Goal: Information Seeking & Learning: Learn about a topic

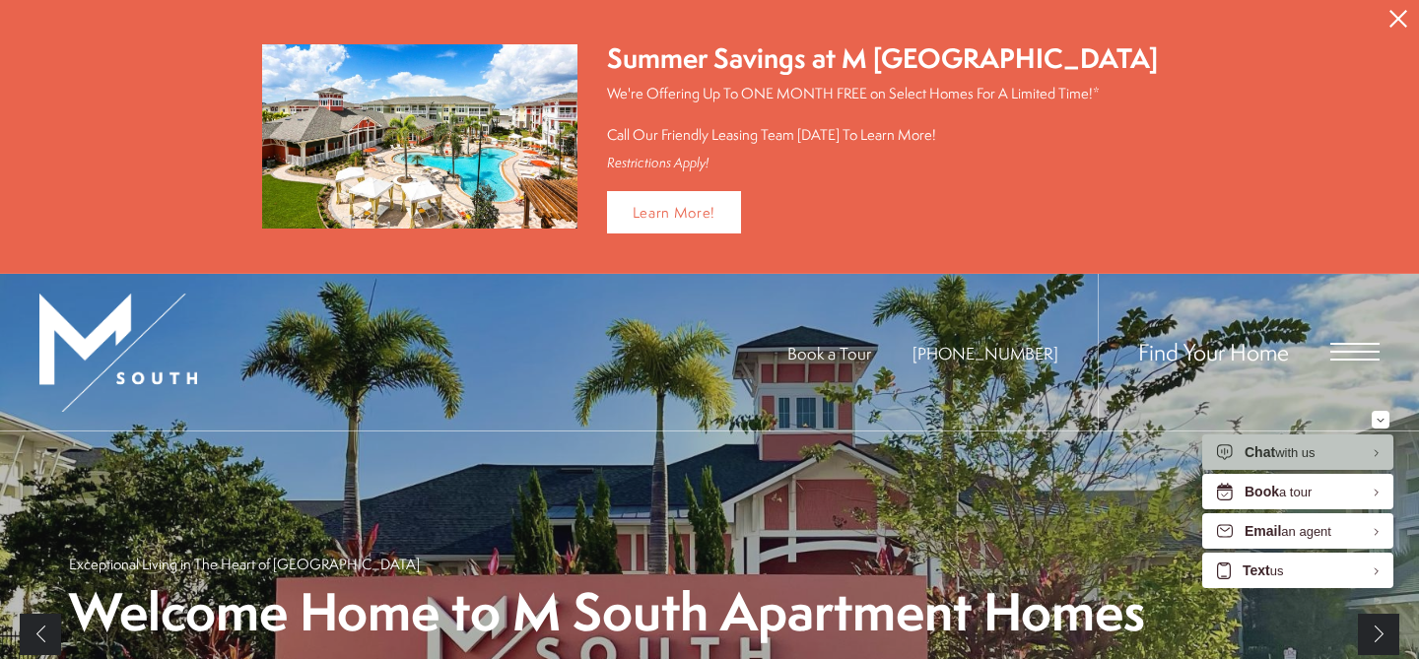
click at [1404, 22] on icon "Close Alert" at bounding box center [1398, 19] width 18 height 18
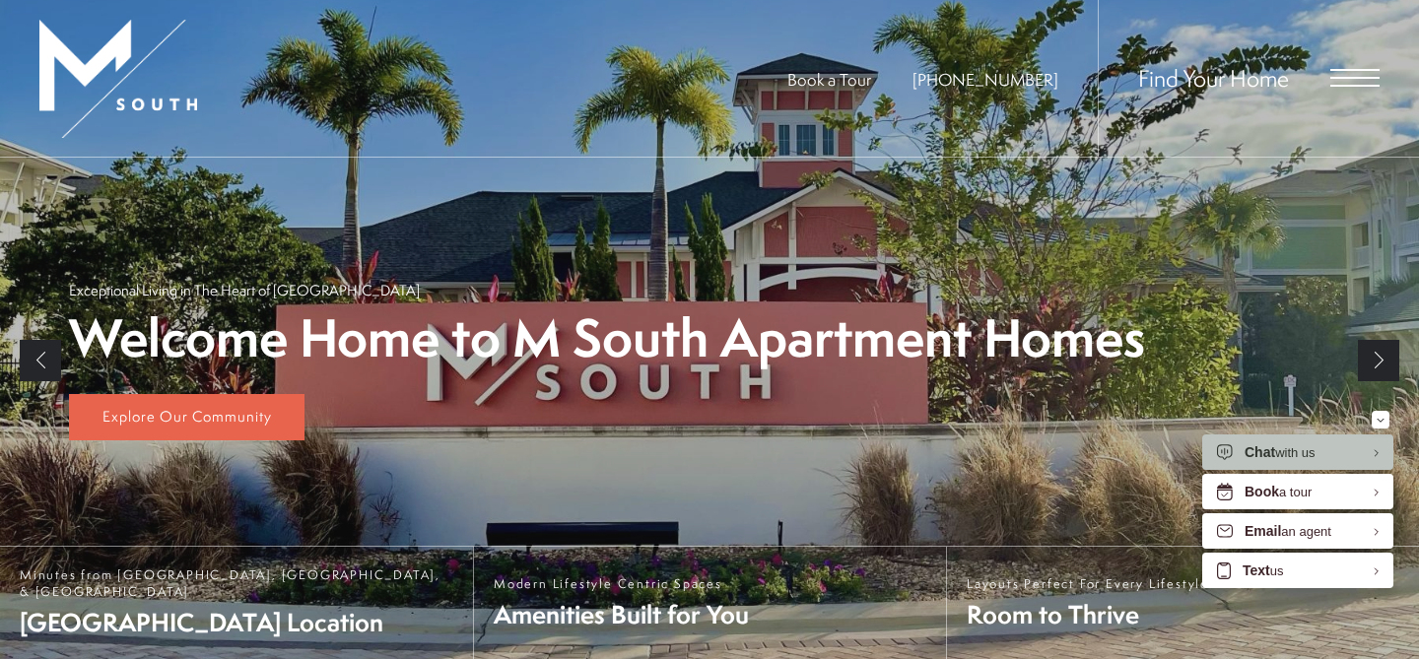
click at [1340, 79] on span "Open Menu" at bounding box center [1354, 78] width 49 height 18
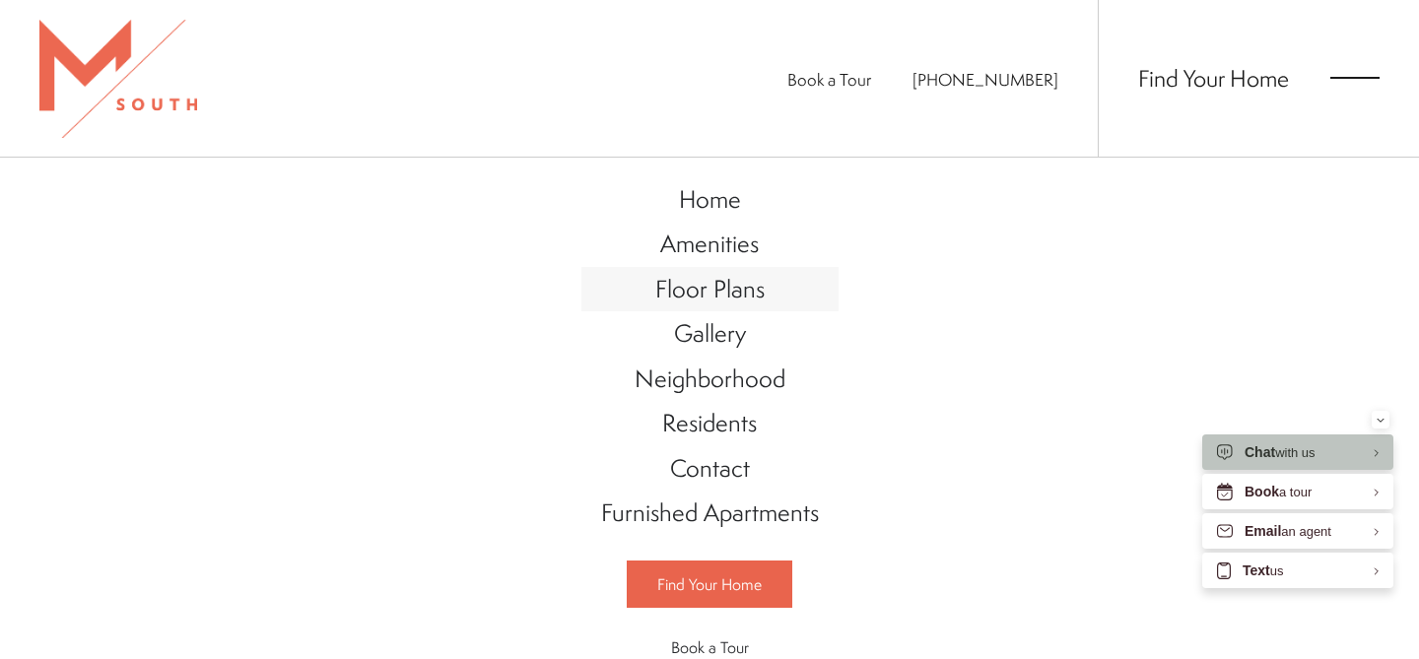
click at [755, 283] on span "Floor Plans" at bounding box center [709, 288] width 109 height 33
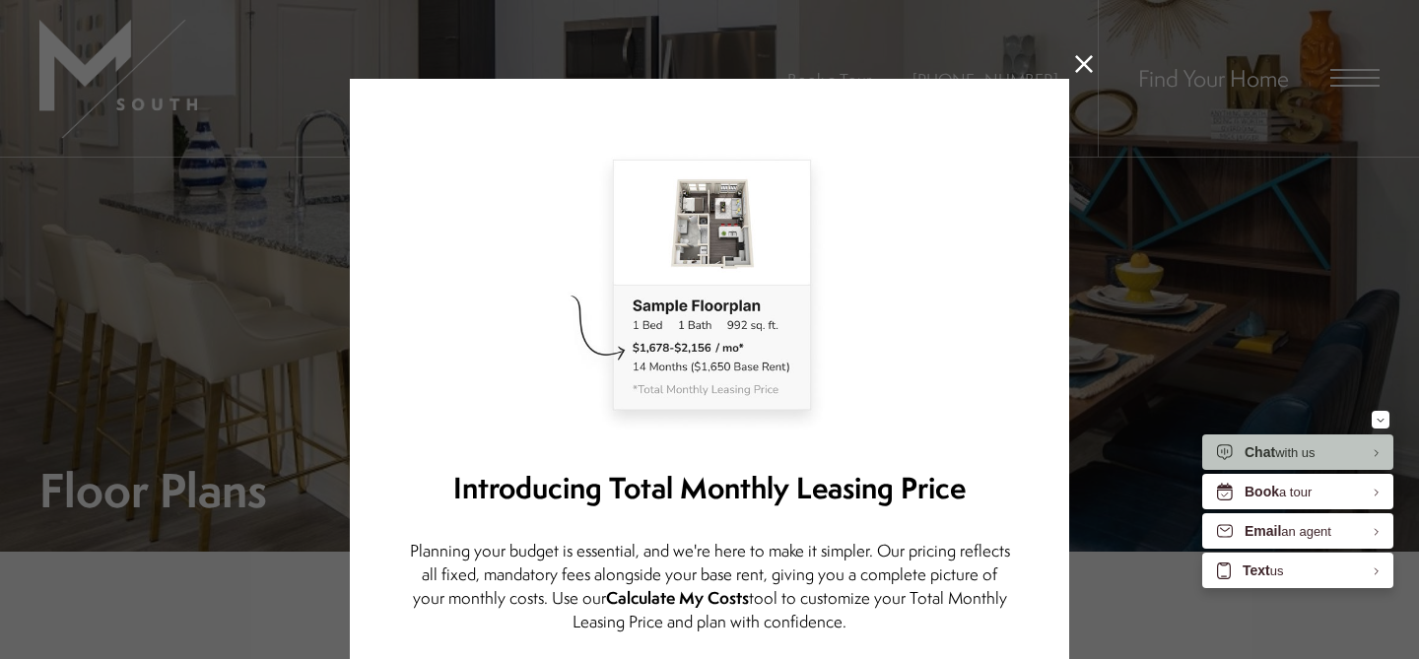
click at [1082, 71] on icon at bounding box center [1084, 64] width 18 height 18
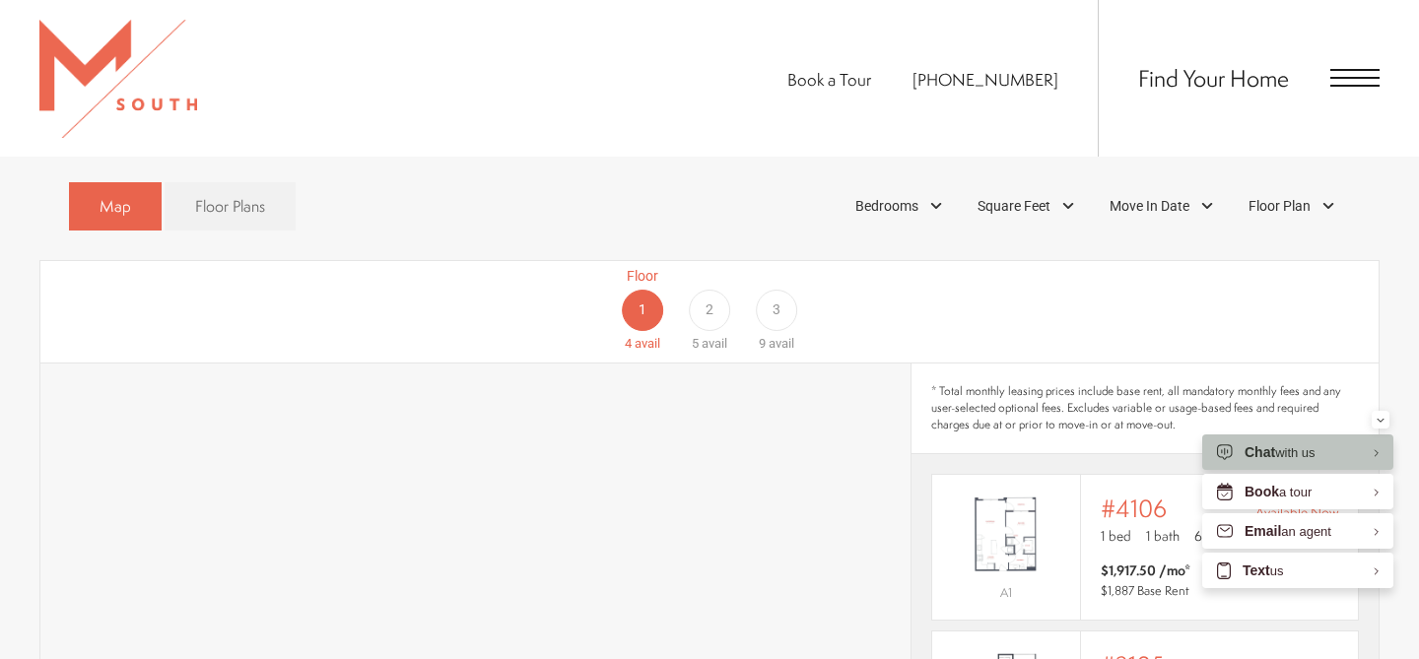
scroll to position [1131, 0]
click at [714, 292] on div "2" at bounding box center [709, 312] width 41 height 41
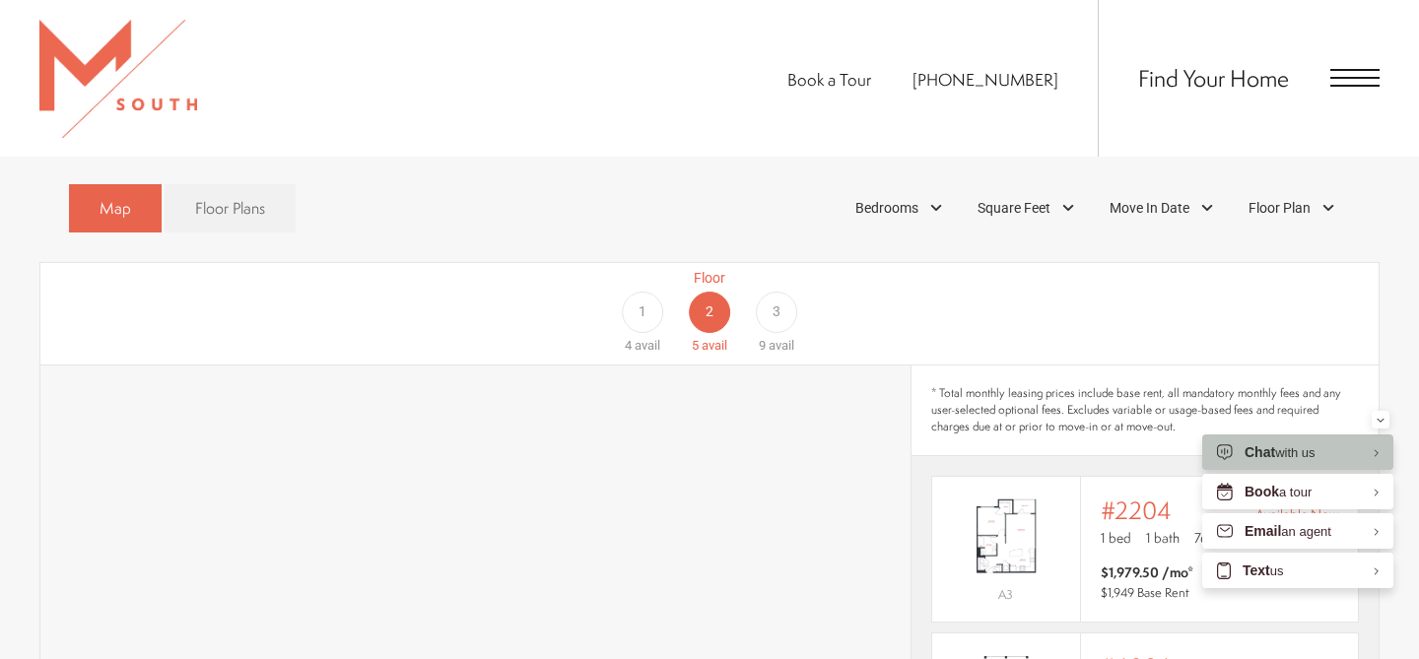
click at [783, 292] on div "3" at bounding box center [776, 312] width 41 height 41
click at [633, 292] on div "1" at bounding box center [642, 312] width 41 height 41
click at [225, 197] on span "Floor Plans" at bounding box center [230, 208] width 70 height 23
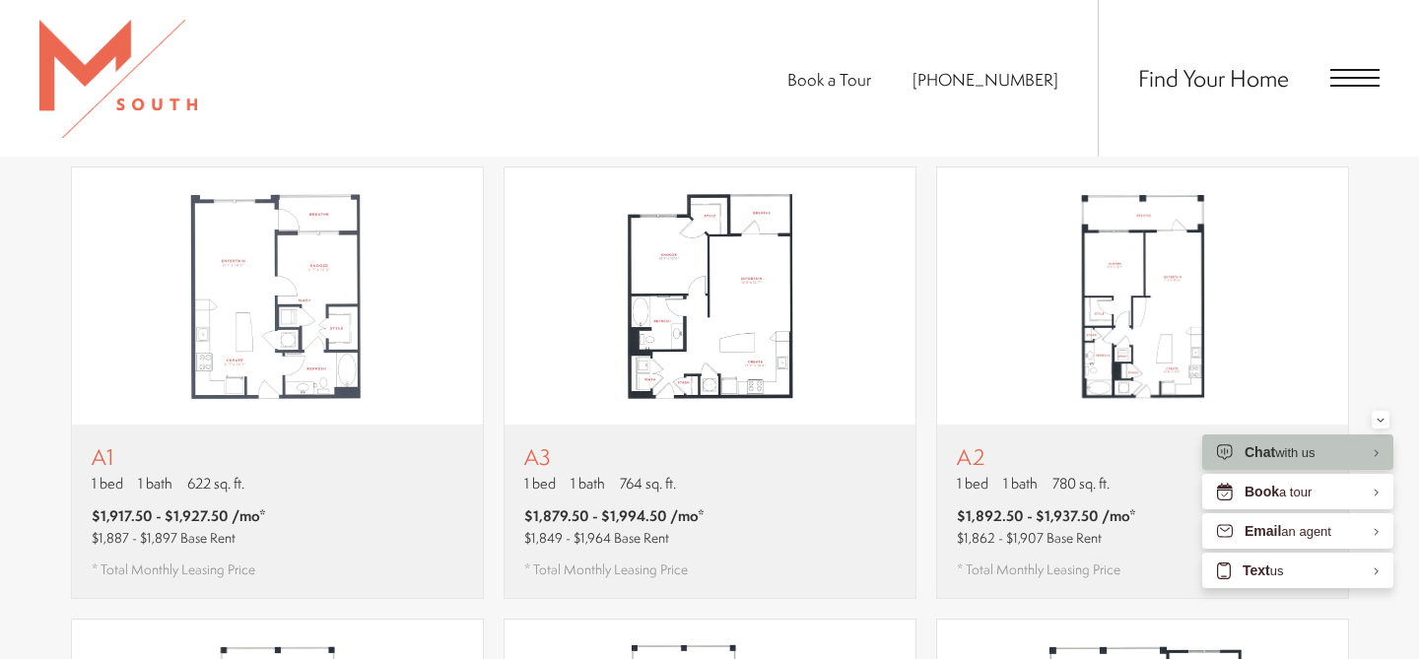
scroll to position [1242, 0]
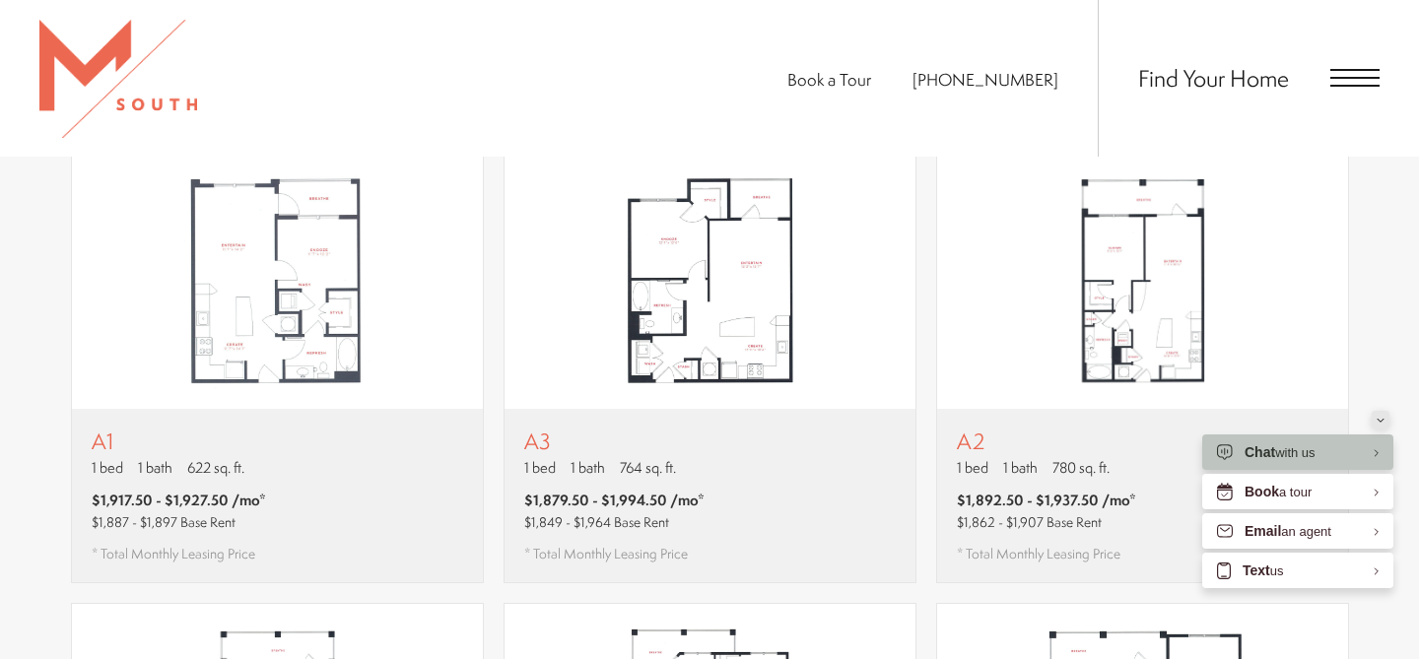
click at [1381, 421] on icon "Minimize" at bounding box center [1380, 420] width 8 height 5
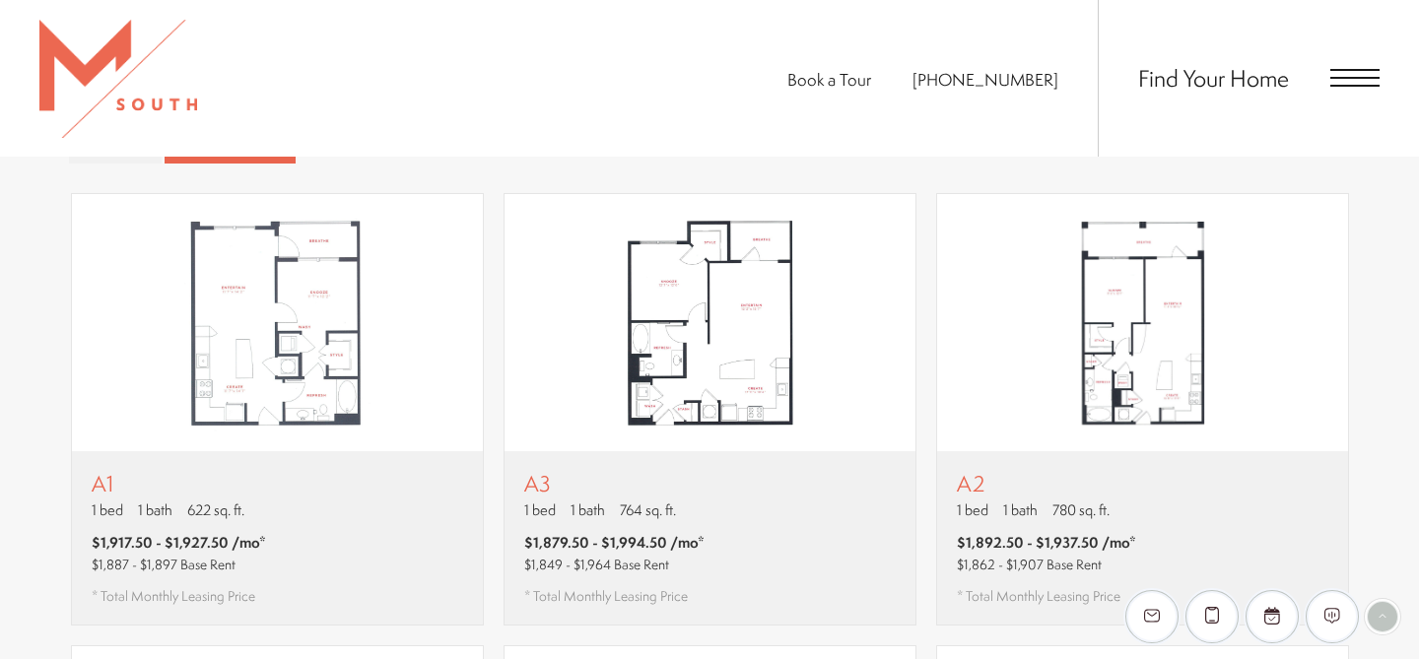
scroll to position [1185, 0]
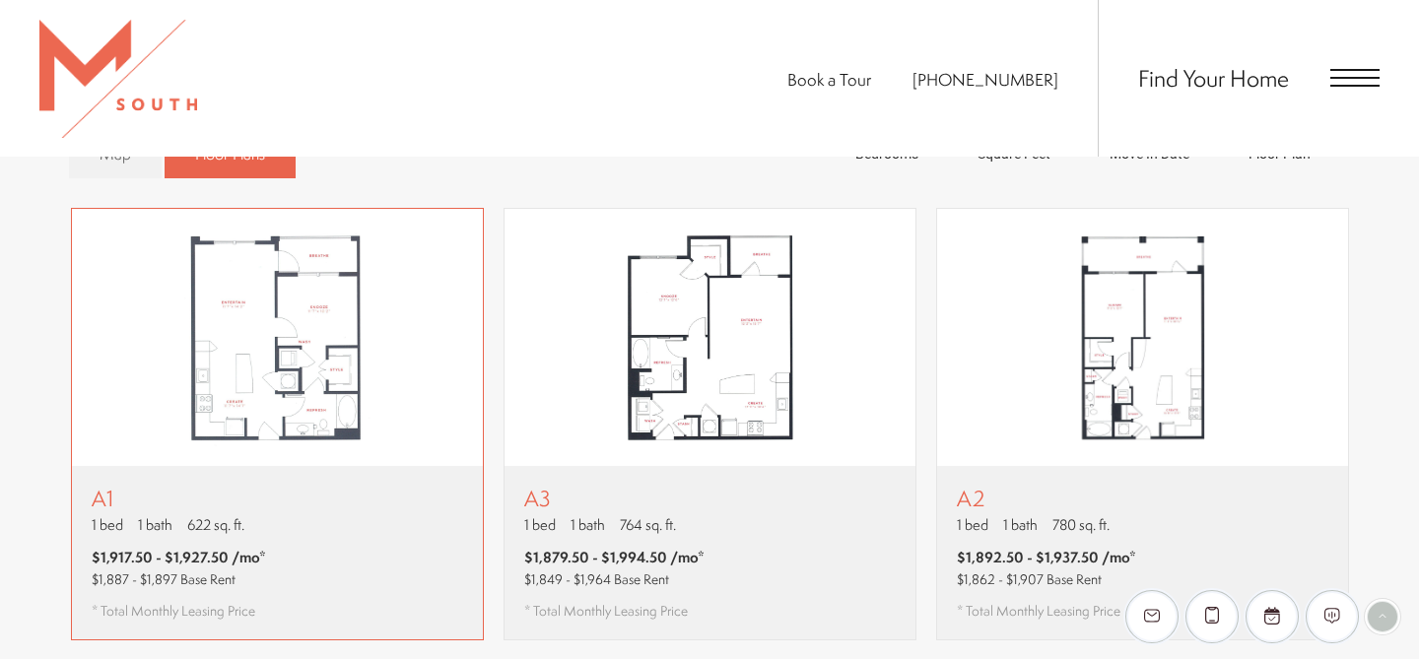
click at [325, 317] on img "View floor plan A1" at bounding box center [277, 338] width 411 height 258
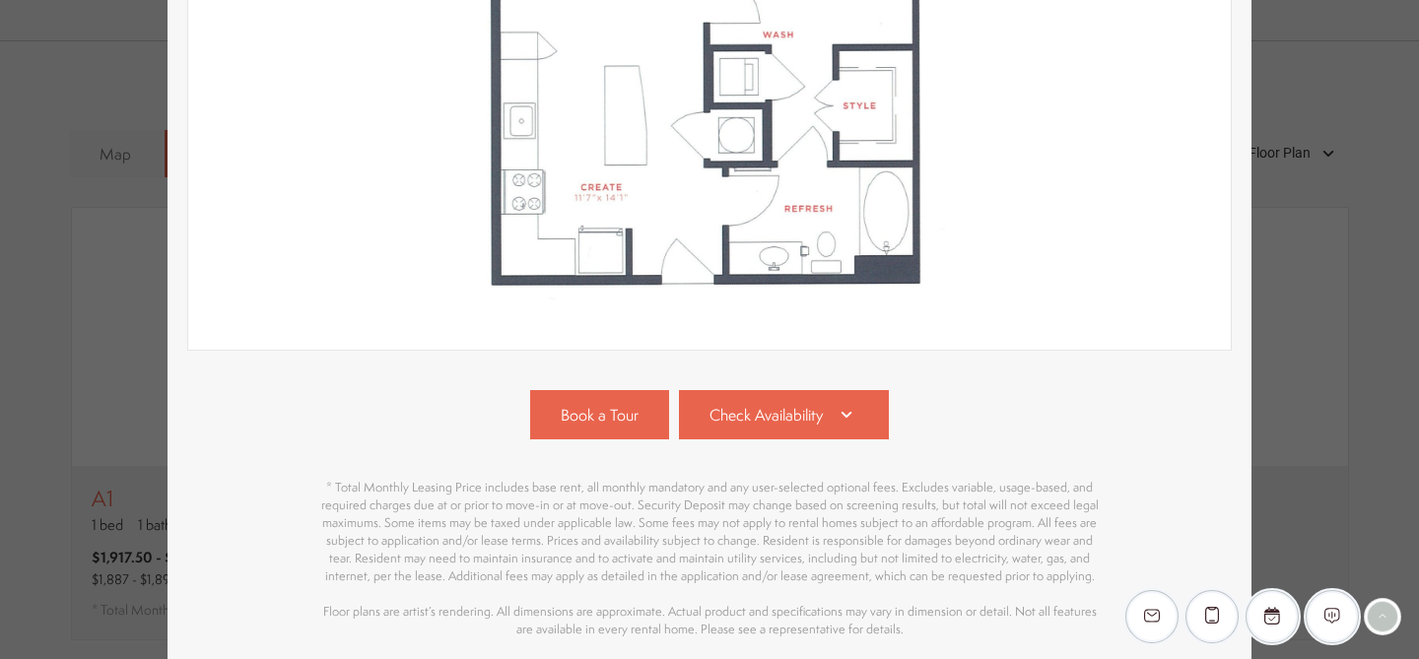
scroll to position [519, 0]
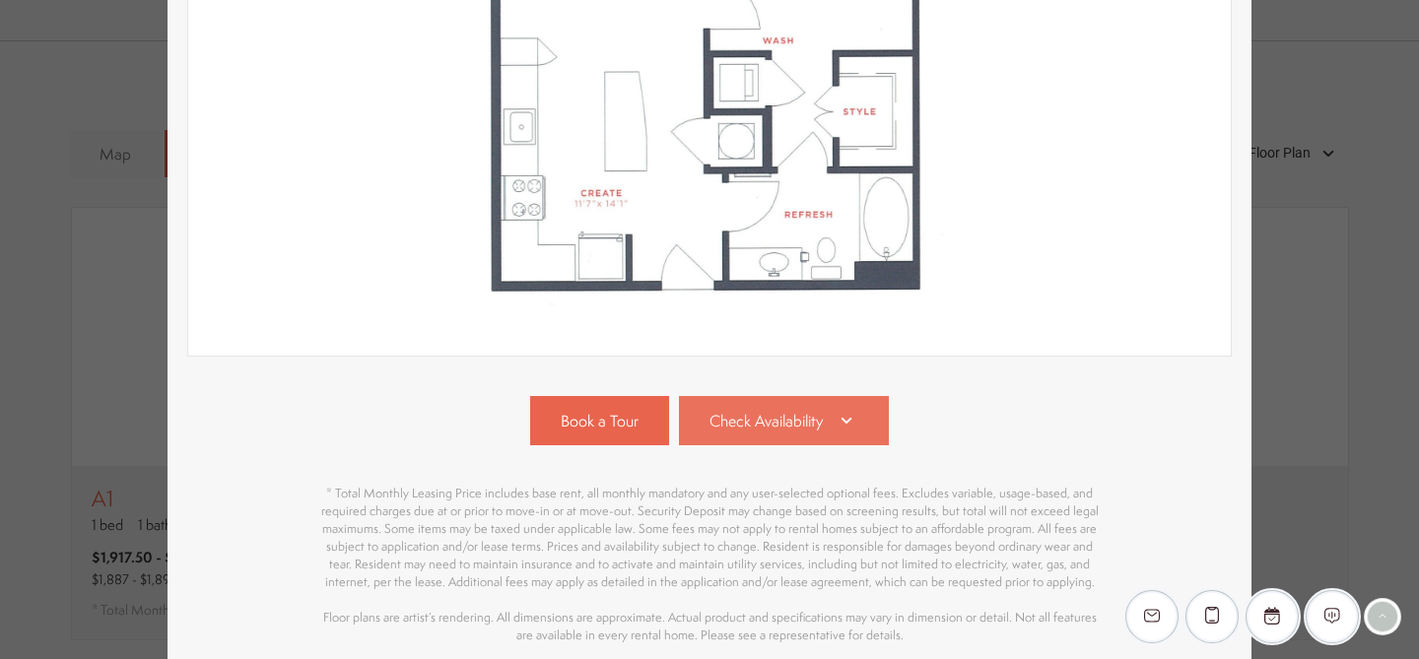
click at [779, 420] on span "Check Availability" at bounding box center [765, 421] width 113 height 23
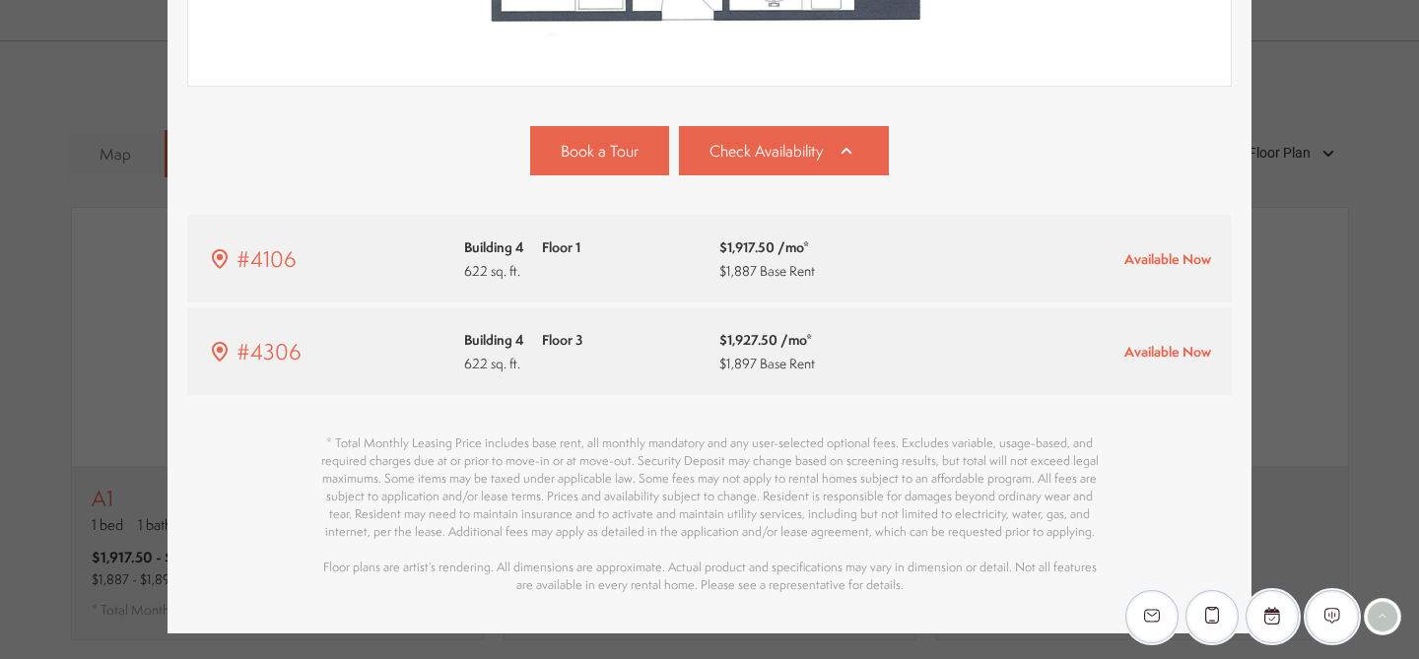
scroll to position [1185, 0]
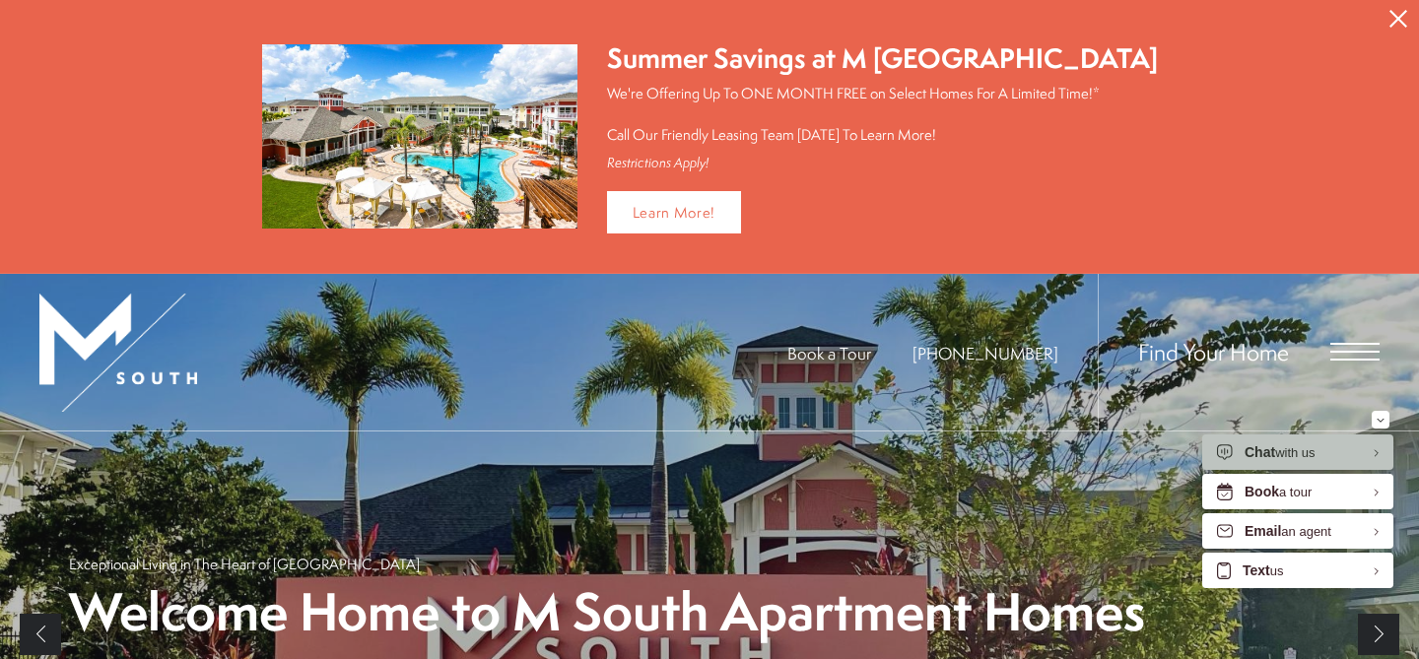
click at [1402, 22] on icon "Close Alert" at bounding box center [1398, 19] width 18 height 18
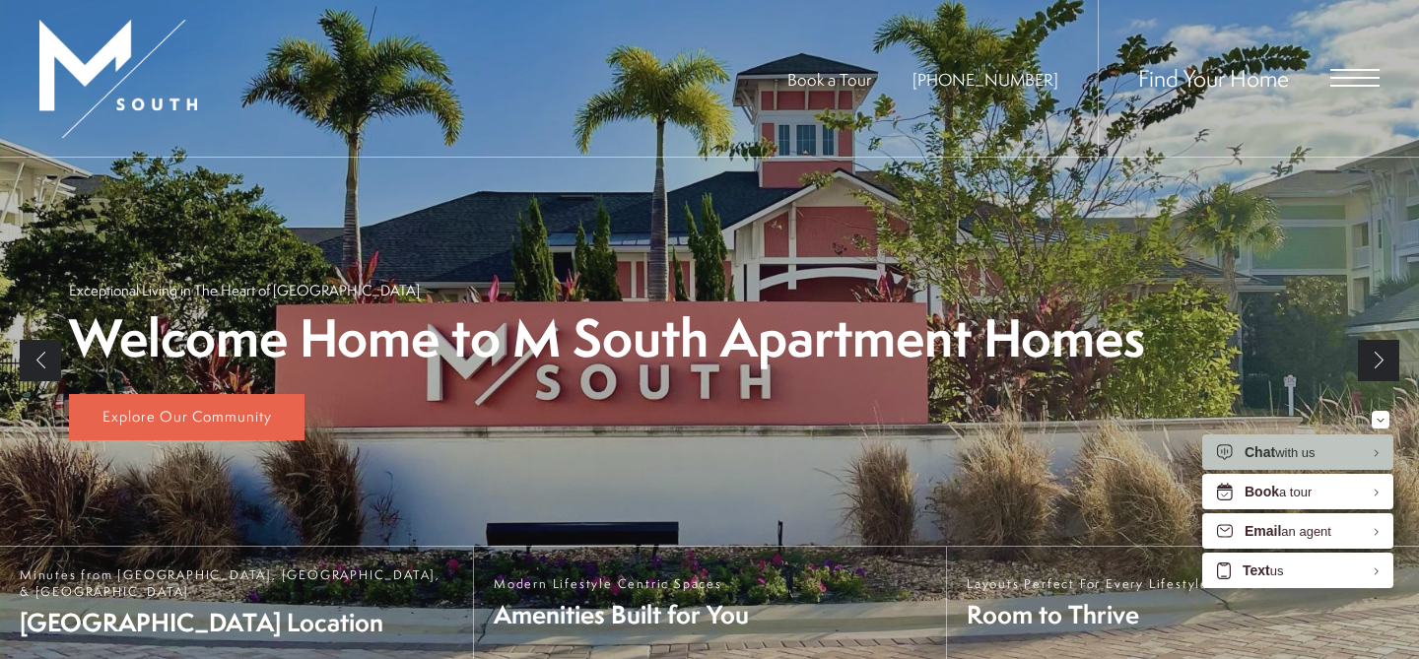
click at [1346, 82] on span "Open Menu" at bounding box center [1354, 78] width 49 height 18
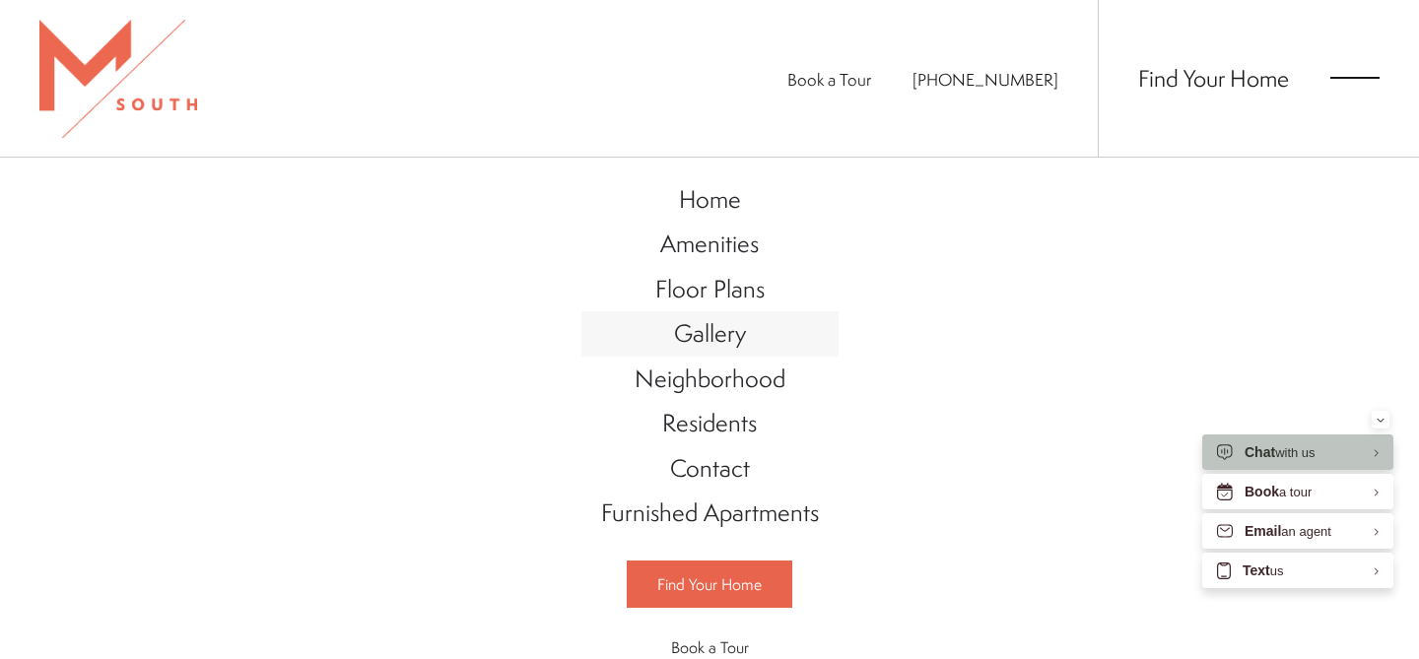
click at [692, 332] on span "Gallery" at bounding box center [710, 332] width 72 height 33
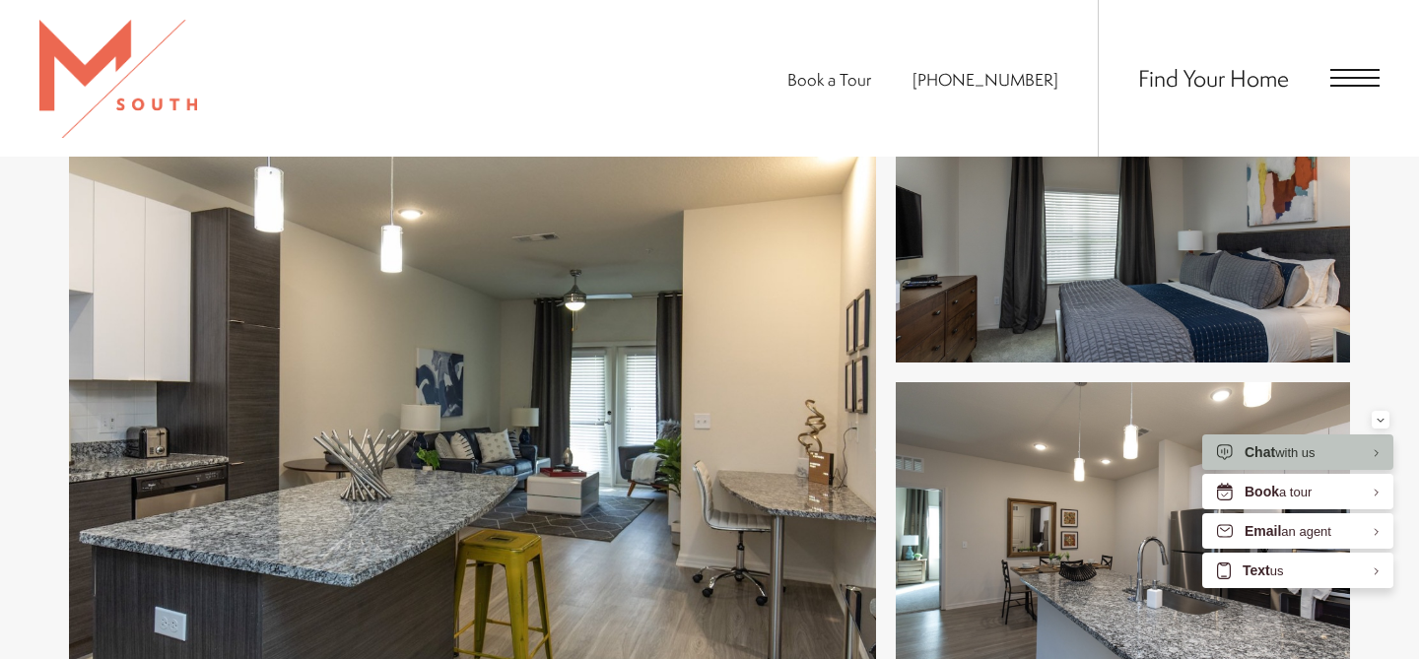
scroll to position [806, 0]
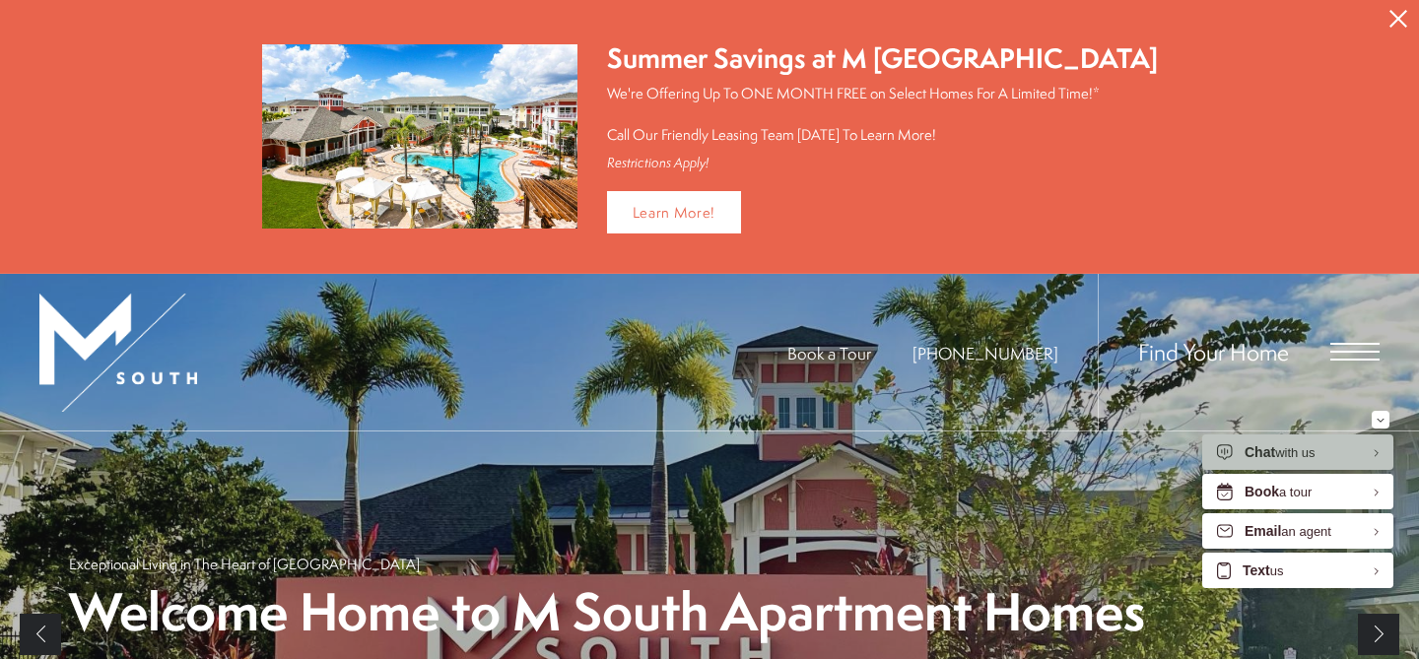
click at [1387, 17] on button "Proceed To Website" at bounding box center [1397, 18] width 41 height 37
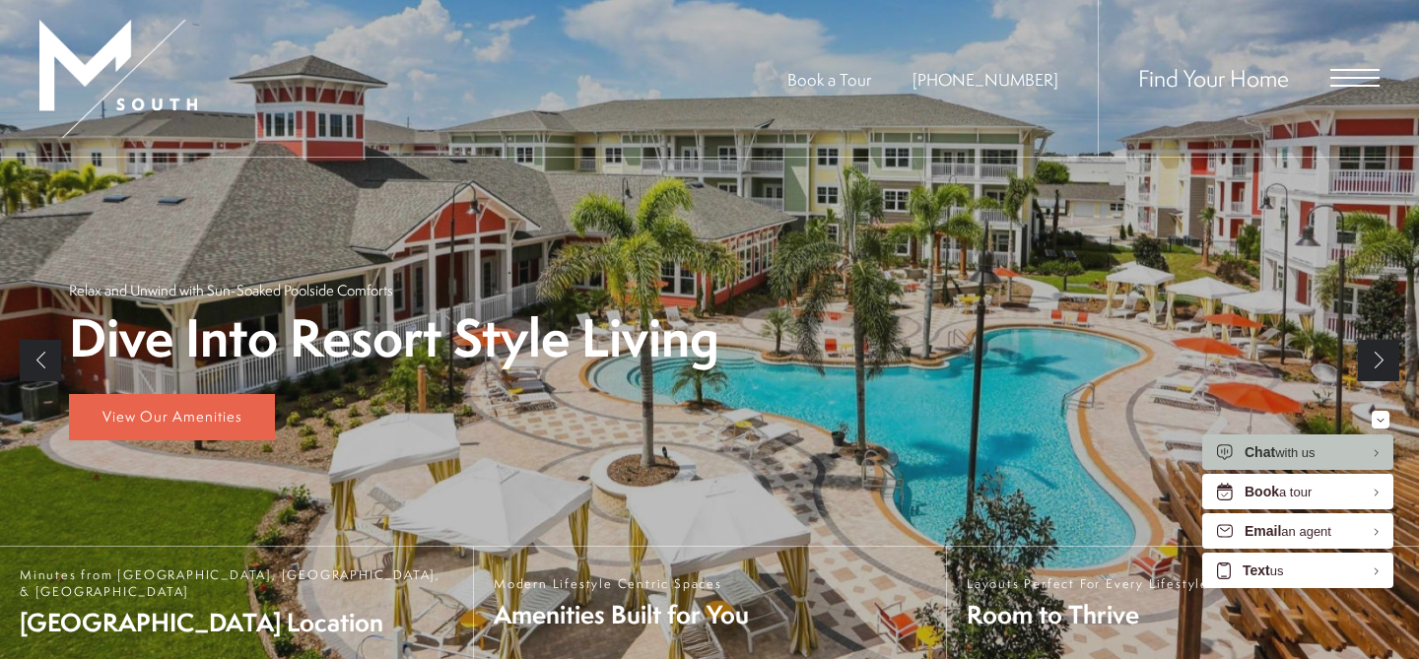
click at [1339, 86] on span "Open Menu" at bounding box center [1354, 86] width 49 height 2
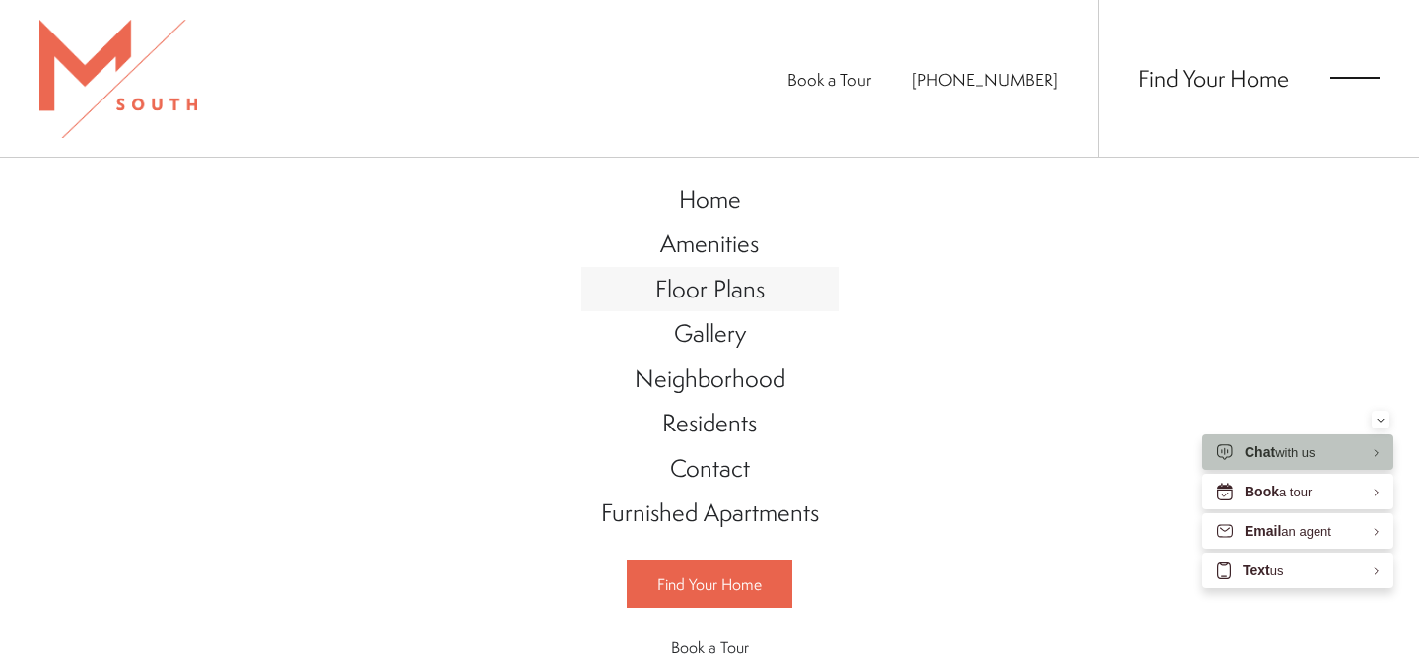
click at [723, 281] on span "Floor Plans" at bounding box center [709, 288] width 109 height 33
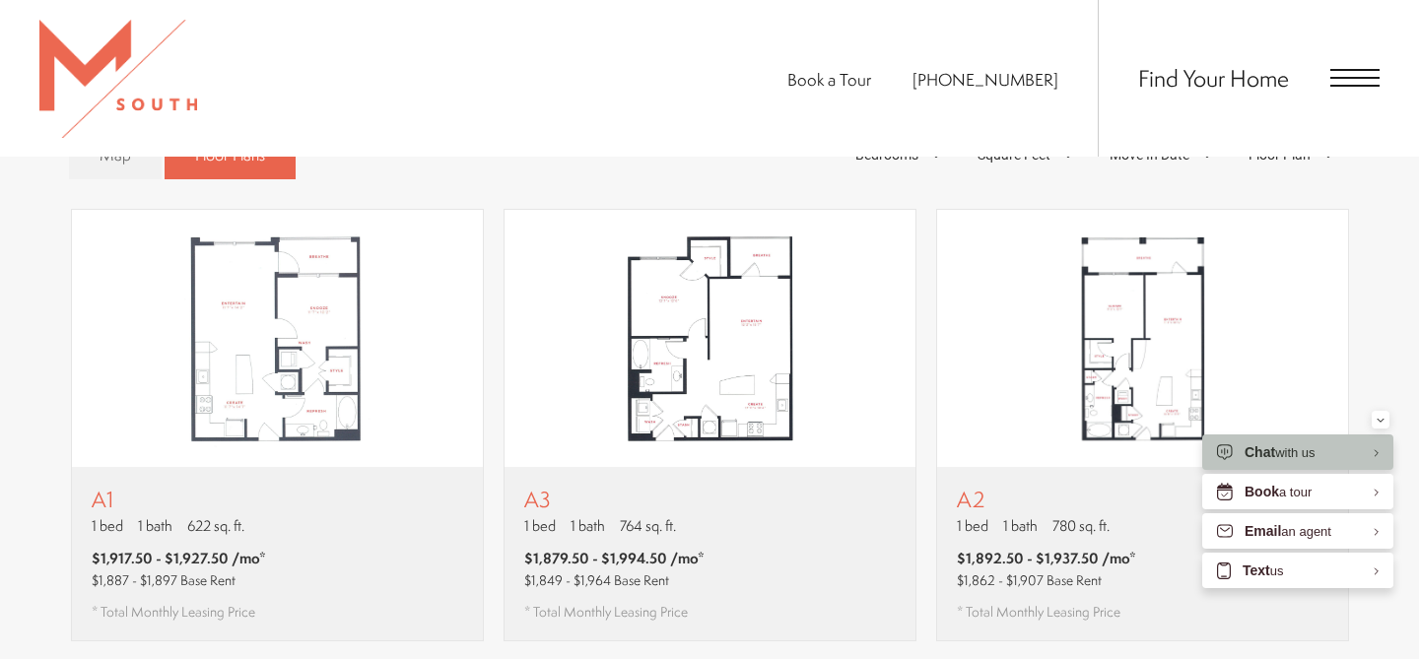
scroll to position [1186, 0]
click at [1381, 415] on div "Minimize" at bounding box center [1380, 420] width 8 height 18
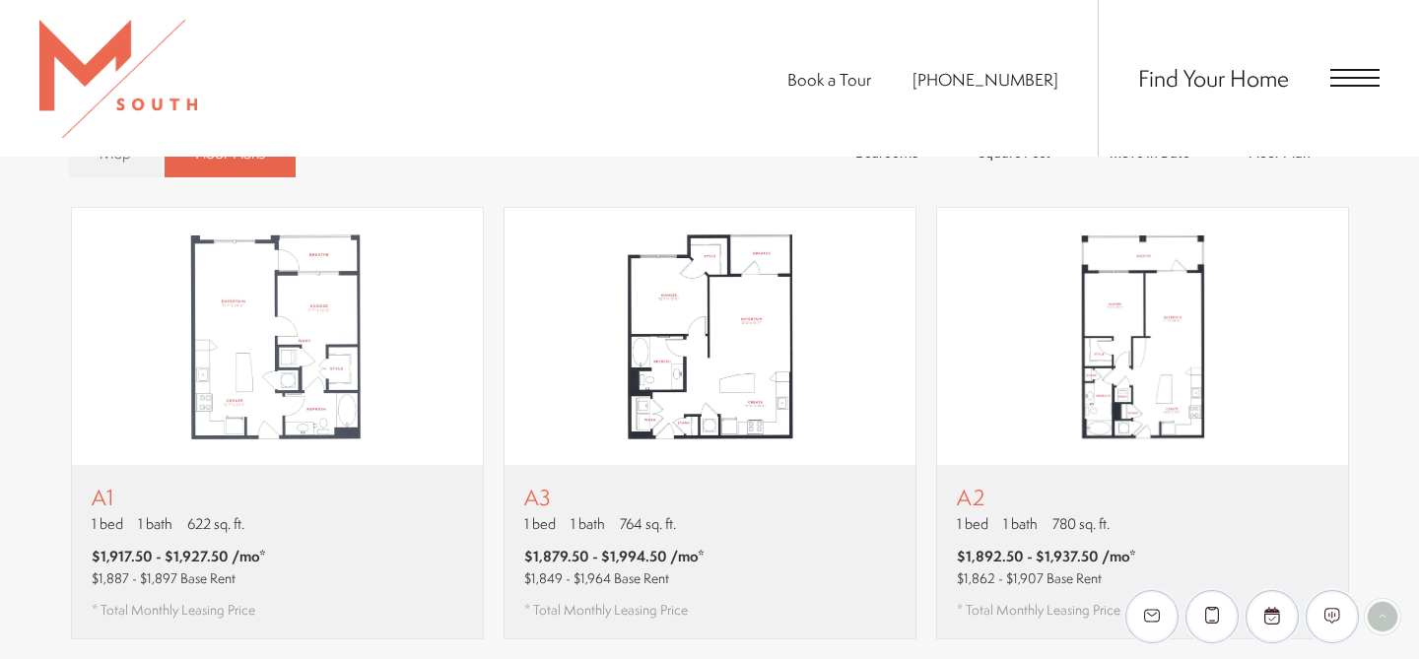
click at [1333, 79] on span "Open Menu" at bounding box center [1354, 78] width 49 height 18
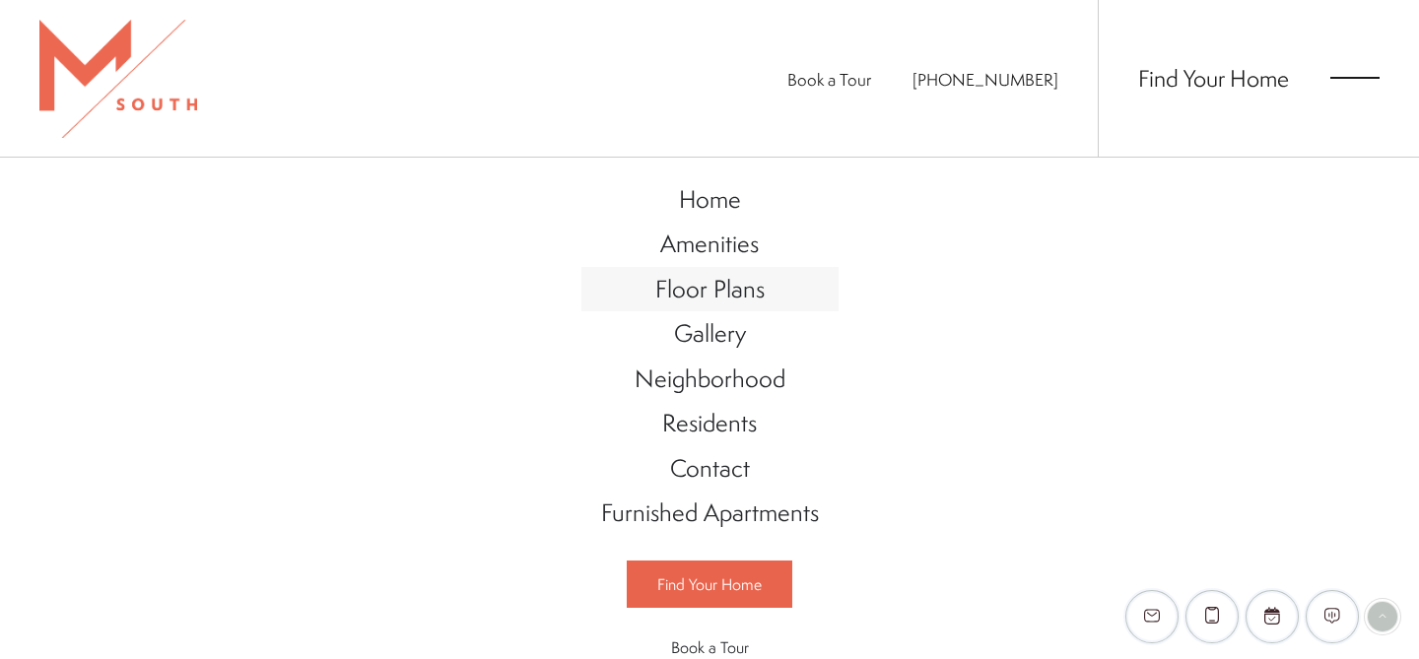
click at [756, 297] on span "Floor Plans" at bounding box center [709, 288] width 109 height 33
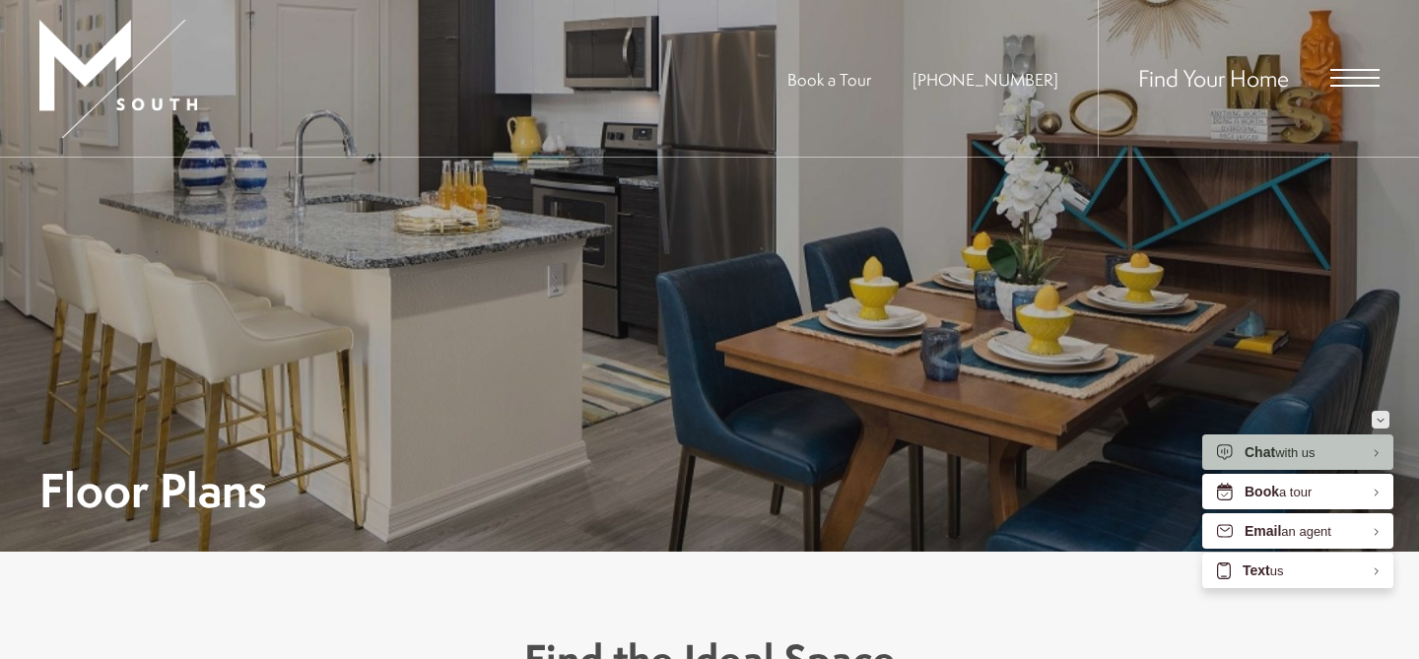
click at [1386, 421] on button "Minimize" at bounding box center [1380, 420] width 18 height 18
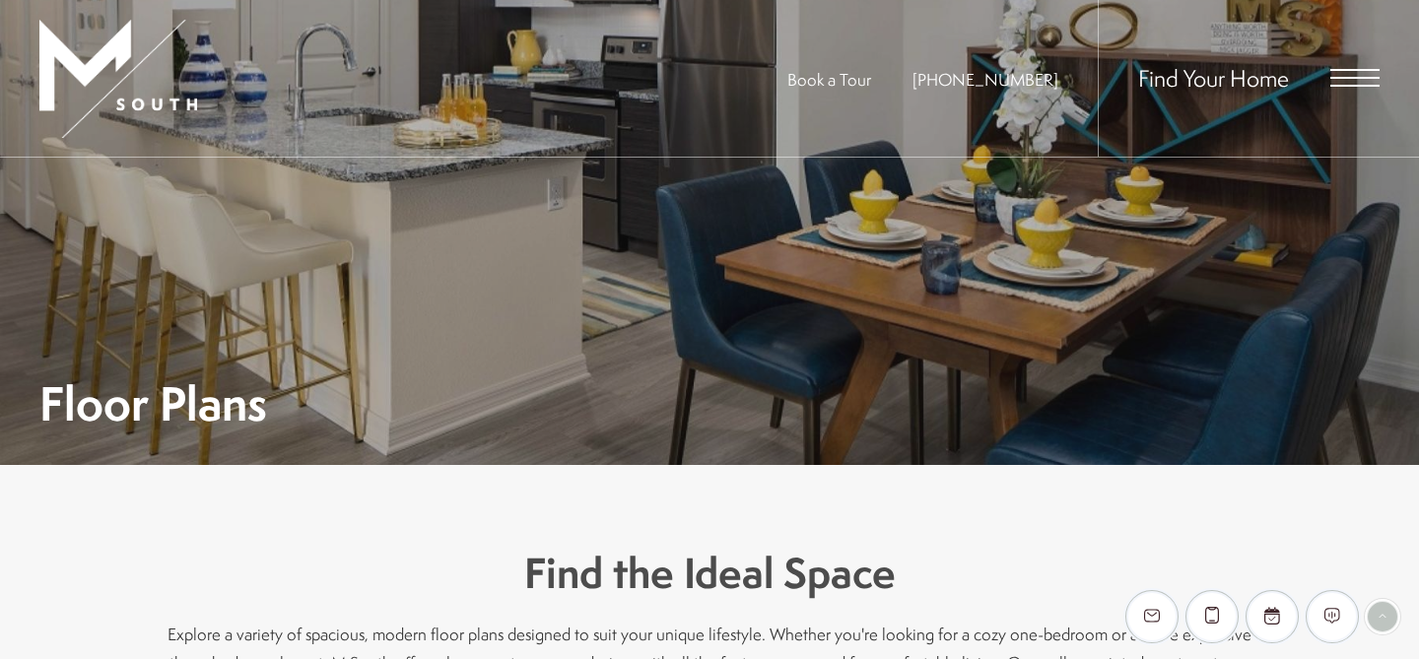
scroll to position [18, 0]
